Goal: Transaction & Acquisition: Purchase product/service

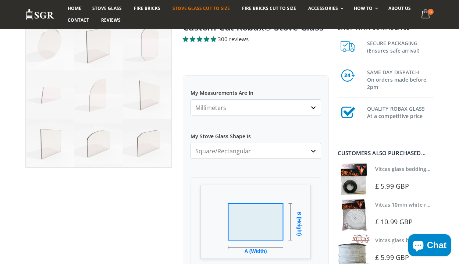
scroll to position [65, 0]
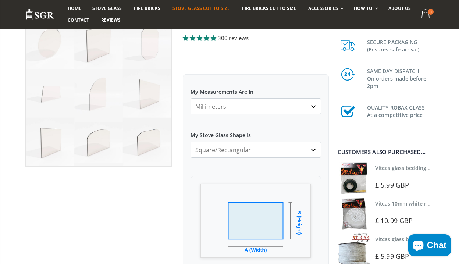
click at [314, 106] on select "Millimeters Centimeters Inches" at bounding box center [255, 106] width 131 height 16
click at [190, 98] on select "Millimeters Centimeters Inches" at bounding box center [255, 106] width 131 height 16
click at [272, 107] on select "Millimeters Centimeters Inches" at bounding box center [255, 106] width 131 height 16
click at [190, 98] on select "Millimeters Centimeters Inches" at bounding box center [255, 106] width 131 height 16
click at [265, 152] on select "Square/Rectangular Arched Half Arch Both Top Corners Cut Single Corner Cut All …" at bounding box center [255, 149] width 131 height 16
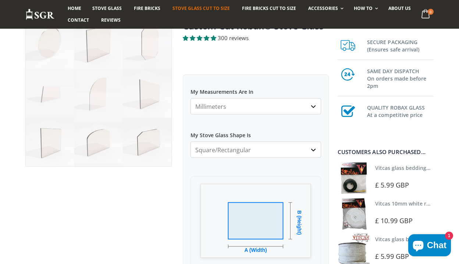
click at [190, 141] on select "Square/Rectangular Arched Half Arch Both Top Corners Cut Single Corner Cut All …" at bounding box center [255, 149] width 131 height 16
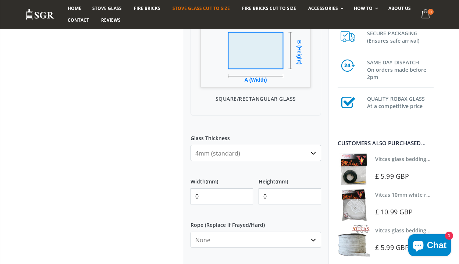
scroll to position [244, 0]
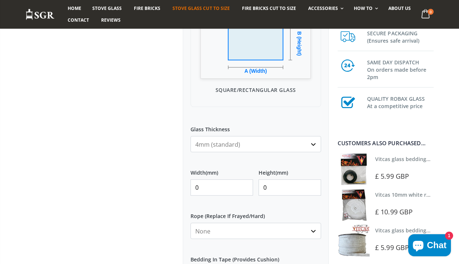
click at [229, 187] on input "0" at bounding box center [221, 187] width 62 height 16
type input "271"
click at [275, 189] on input "0" at bounding box center [289, 187] width 62 height 16
type input "190"
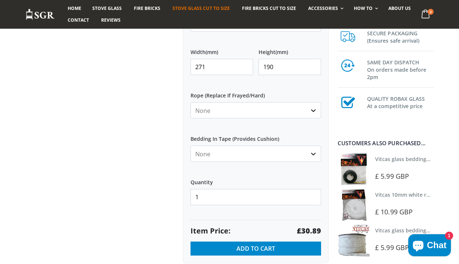
scroll to position [366, 0]
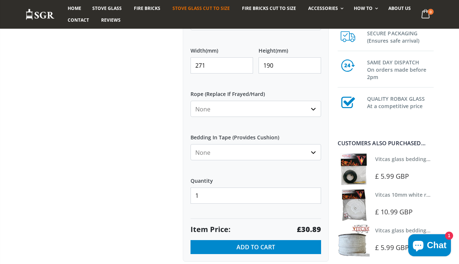
click at [313, 110] on select "None 3mm White 6mm White 8mm White 10mm White 12mm White 6mm Black 8mm Black 10…" at bounding box center [255, 109] width 131 height 16
click at [190, 101] on select "None 3mm White 6mm White 8mm White 10mm White 12mm White 6mm Black 8mm Black 10…" at bounding box center [255, 109] width 131 height 16
click at [314, 151] on select "None Black White" at bounding box center [255, 152] width 131 height 16
click at [190, 144] on select "None Black White" at bounding box center [255, 152] width 131 height 16
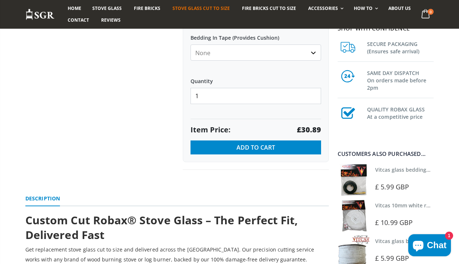
scroll to position [453, 0]
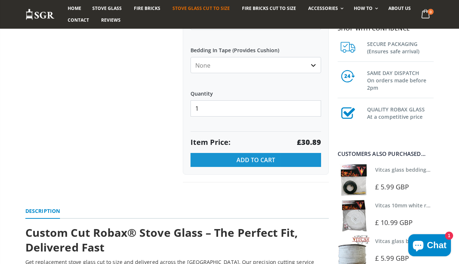
click at [289, 158] on button "Add to Cart" at bounding box center [255, 160] width 131 height 14
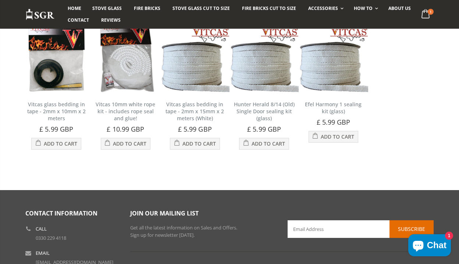
scroll to position [368, 0]
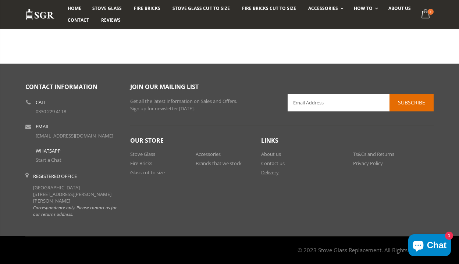
click at [271, 172] on link "Delivery" at bounding box center [270, 172] width 18 height 7
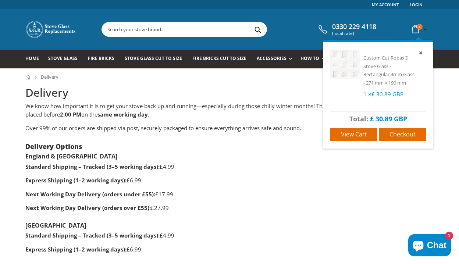
click at [414, 29] on icon at bounding box center [415, 29] width 13 height 13
